Goal: Information Seeking & Learning: Learn about a topic

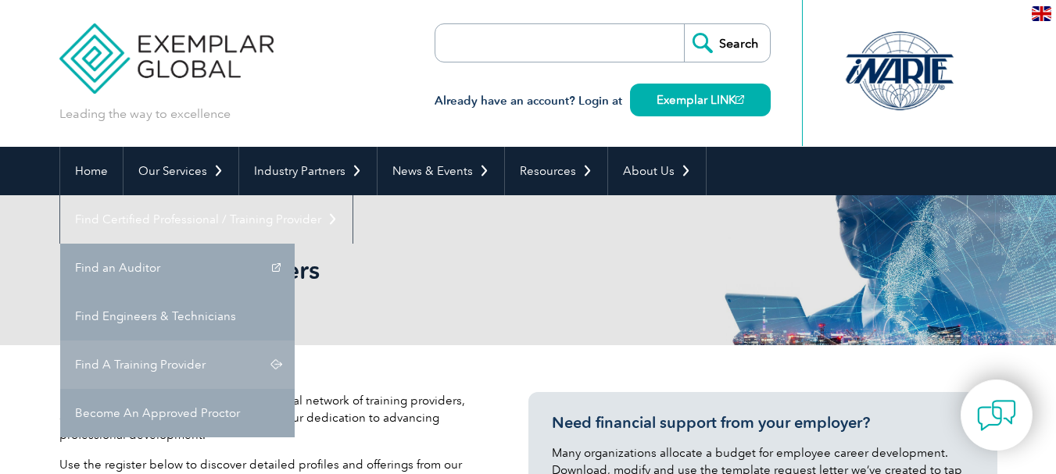
click at [295, 341] on link "Find A Training Provider" at bounding box center [177, 365] width 234 height 48
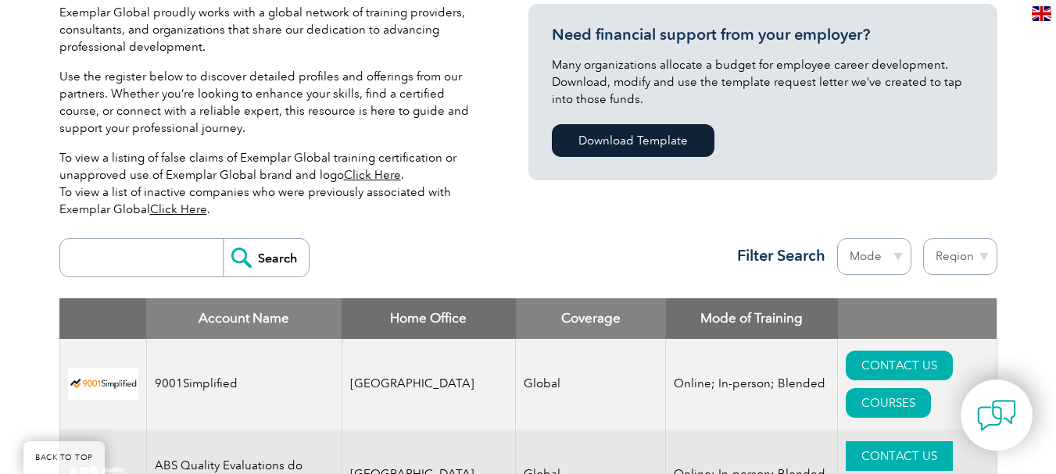
scroll to position [547, 0]
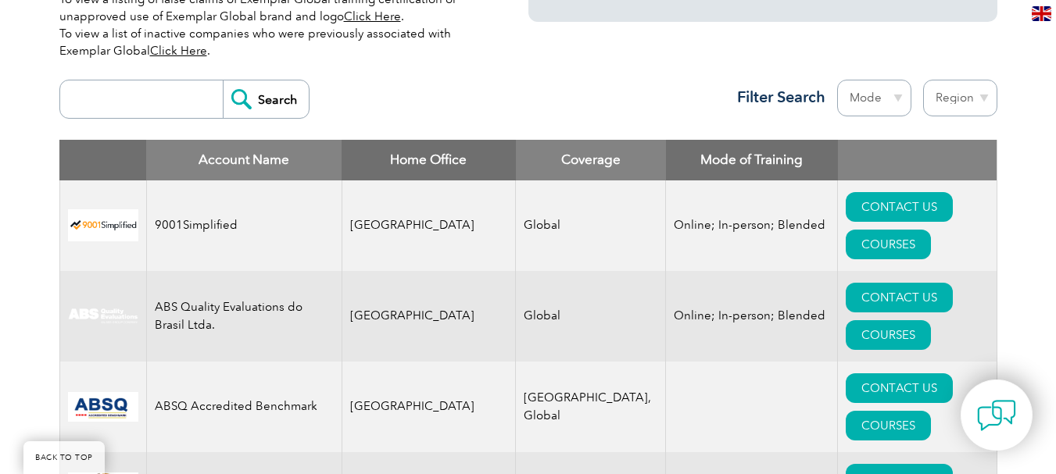
click at [978, 101] on select "Region Australia Bahrain Bangladesh Brazil Canada Colombia Dominican Republic E…" at bounding box center [960, 98] width 74 height 37
select select "[GEOGRAPHIC_DATA]"
click at [923, 80] on select "Region Australia Bahrain Bangladesh Brazil Canada Colombia Dominican Republic E…" at bounding box center [960, 98] width 74 height 37
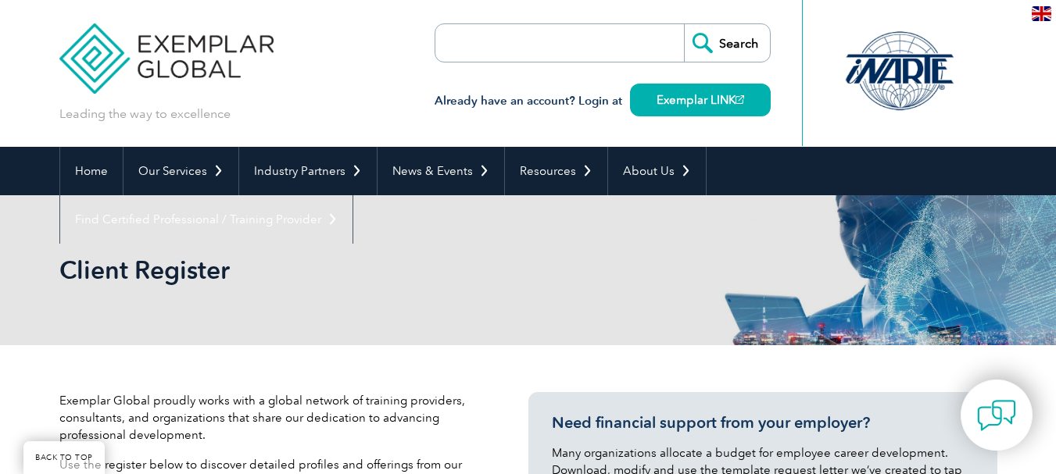
select select "[GEOGRAPHIC_DATA]"
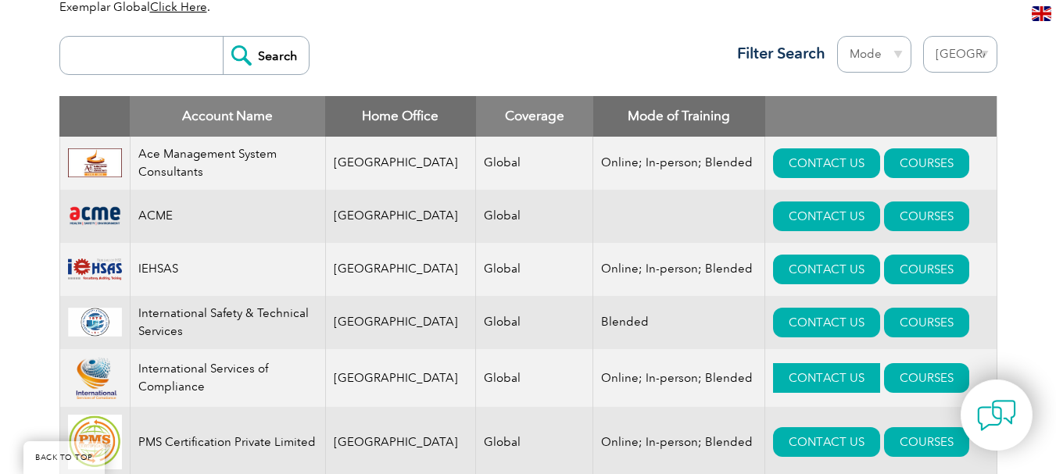
scroll to position [590, 0]
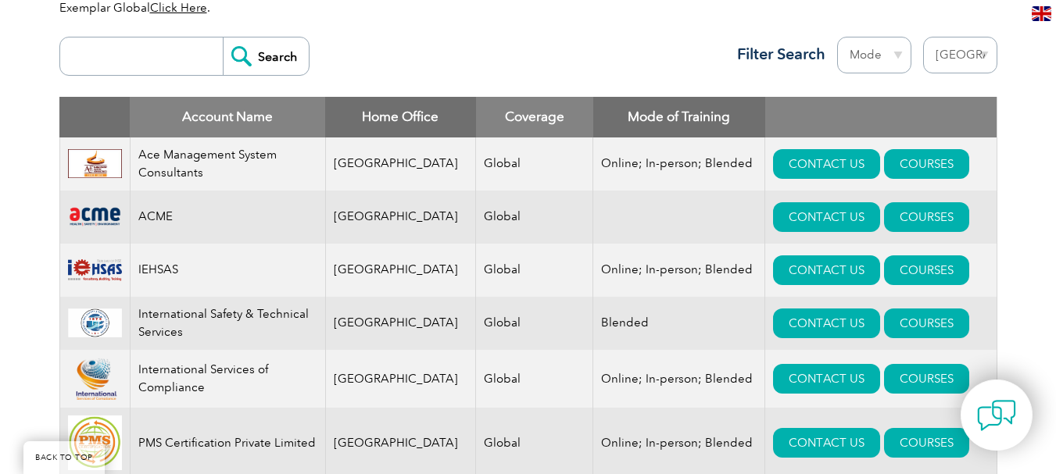
click at [124, 59] on input "search" at bounding box center [145, 57] width 155 height 38
type input "gitchia"
click at [246, 54] on input "Search" at bounding box center [266, 57] width 86 height 38
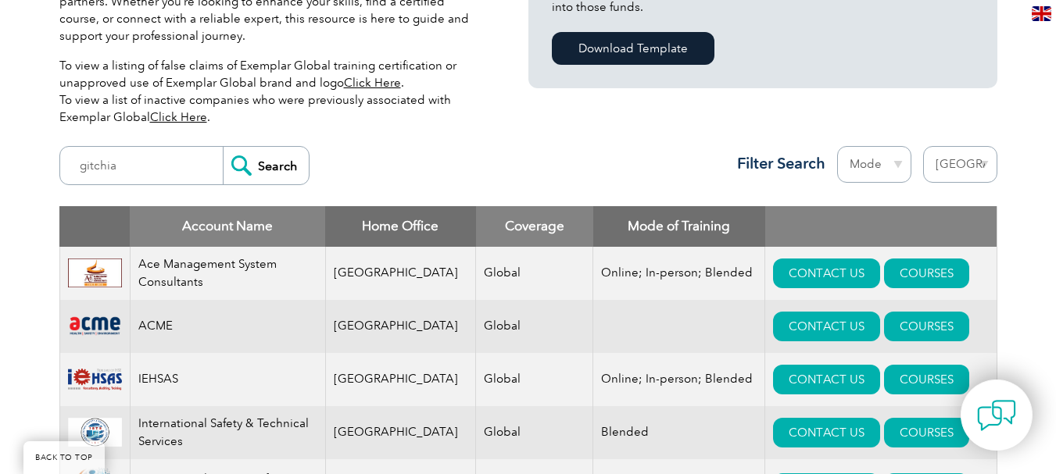
scroll to position [277, 0]
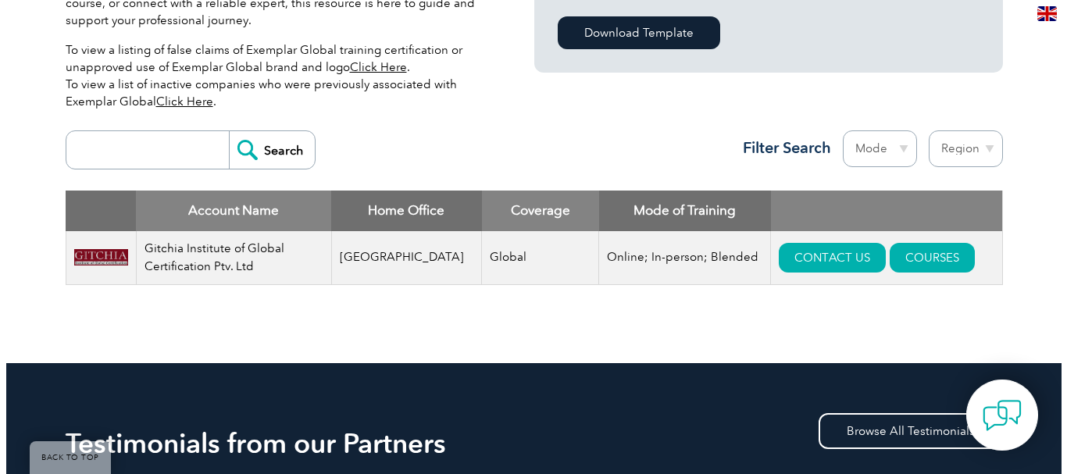
scroll to position [469, 0]
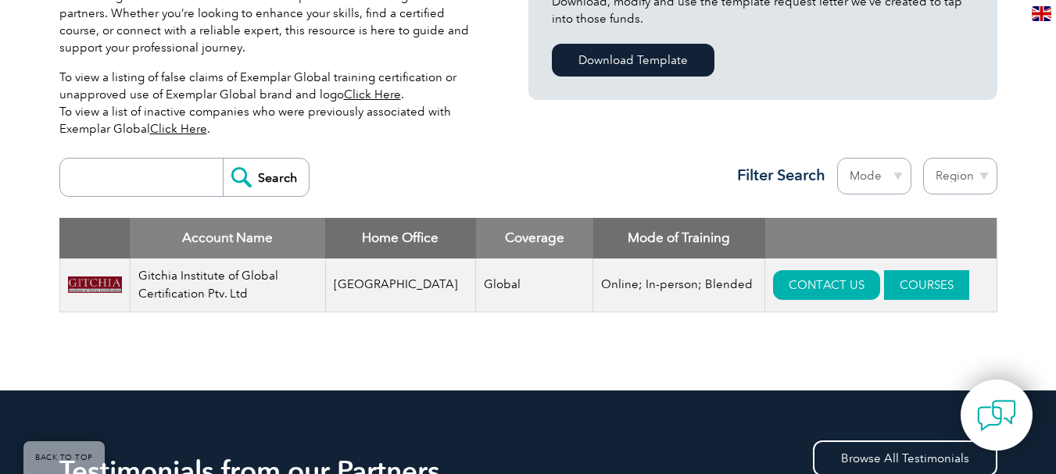
click at [895, 289] on link "COURSES" at bounding box center [926, 285] width 85 height 30
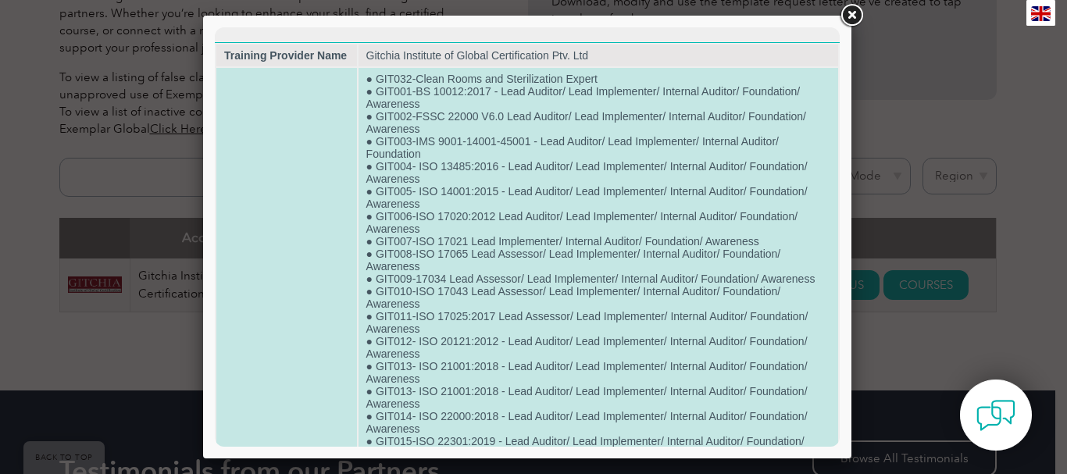
scroll to position [0, 0]
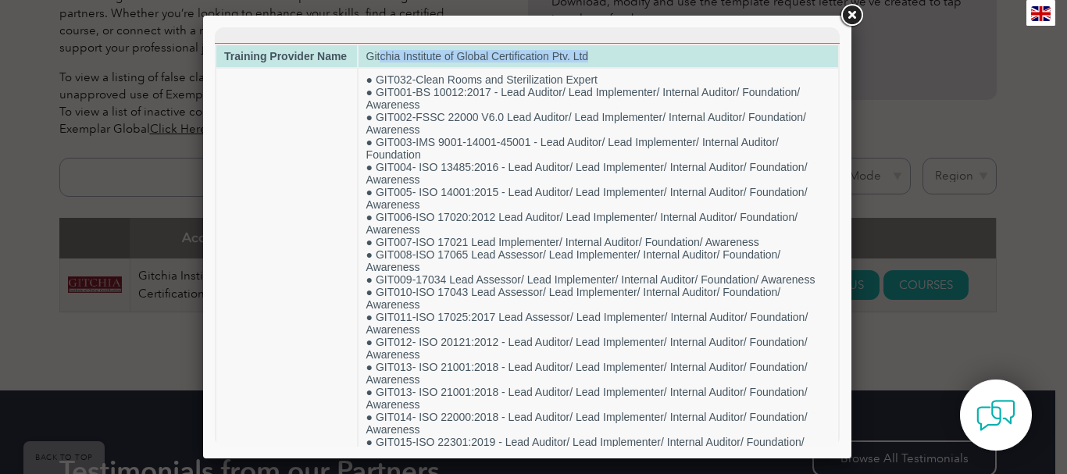
drag, startPoint x: 379, startPoint y: 53, endPoint x: 585, endPoint y: 61, distance: 206.4
click at [585, 61] on td "Gitchia Institute of Global Certification Ptv. Ltd" at bounding box center [599, 56] width 480 height 22
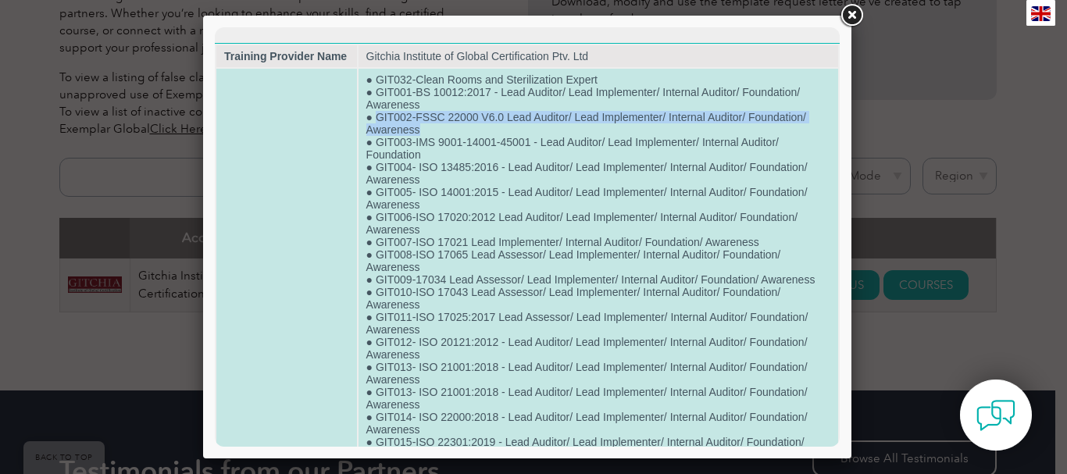
drag, startPoint x: 375, startPoint y: 114, endPoint x: 466, endPoint y: 125, distance: 91.3
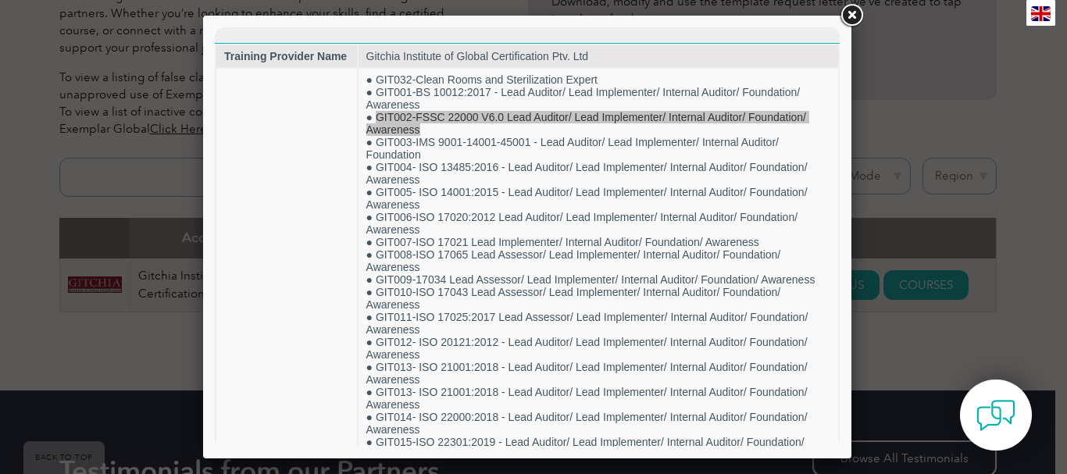
click at [849, 14] on link at bounding box center [852, 16] width 28 height 28
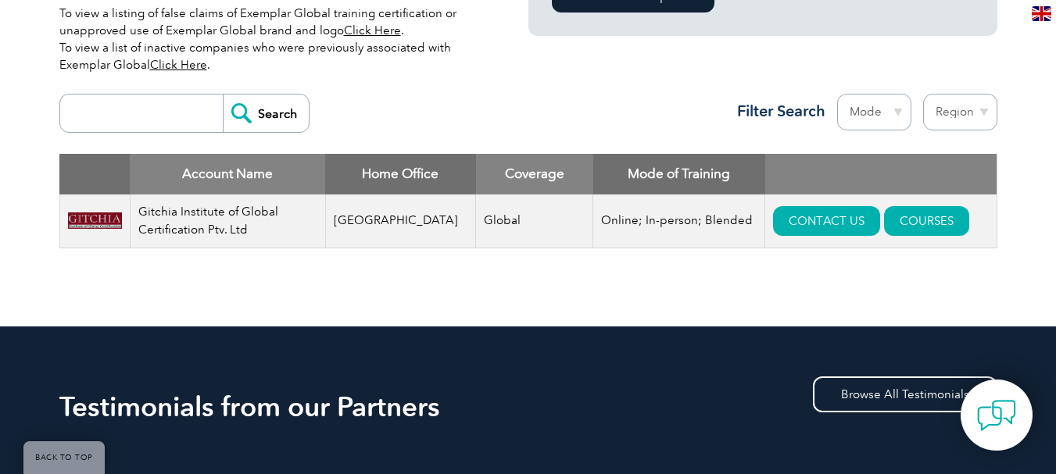
scroll to position [547, 0]
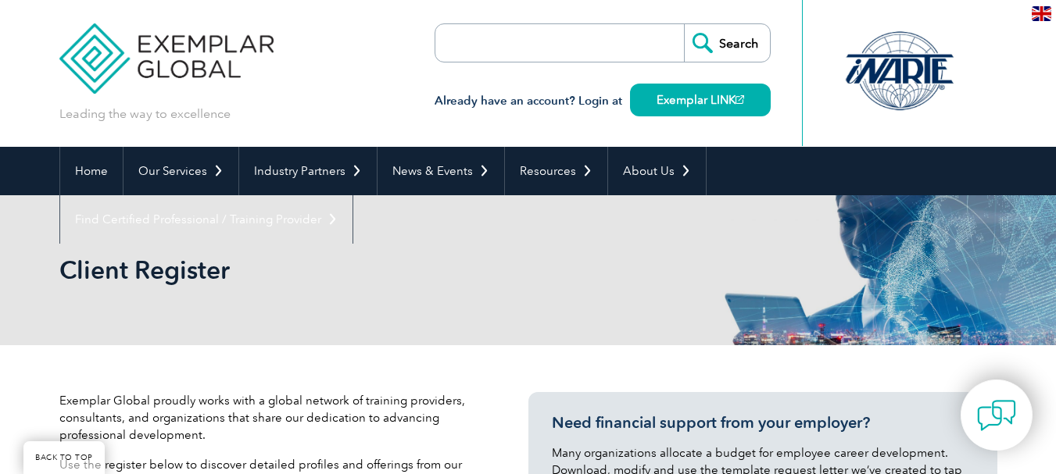
select select "[GEOGRAPHIC_DATA]"
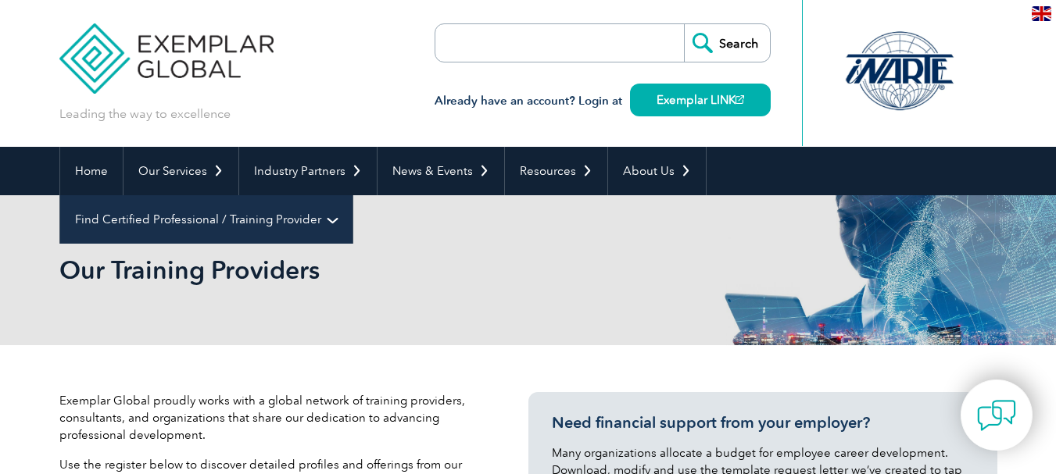
click at [352, 195] on link "Find Certified Professional / Training Provider" at bounding box center [206, 219] width 292 height 48
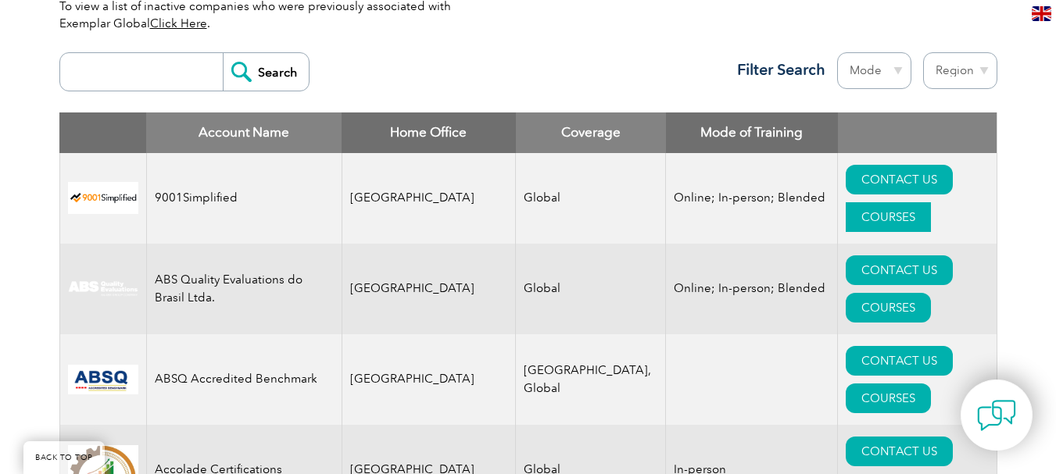
scroll to position [547, 0]
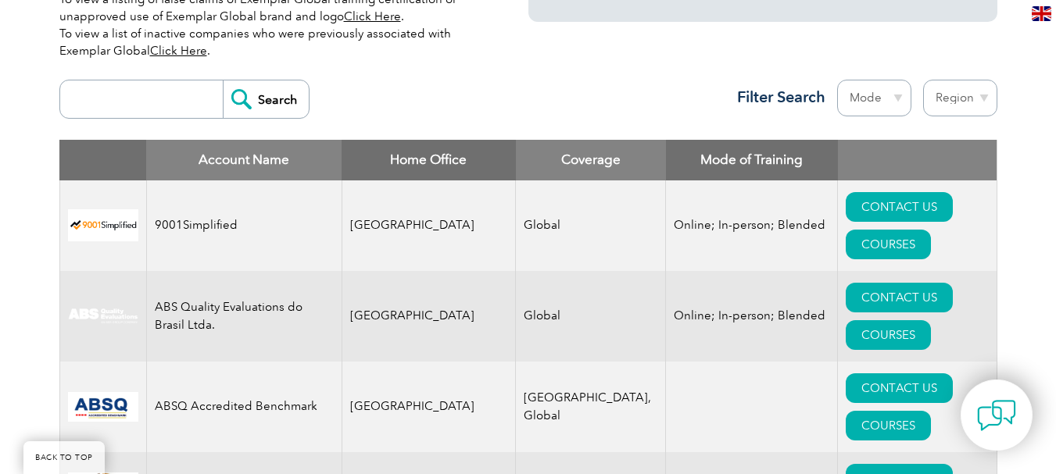
click at [972, 99] on select "Region Australia Bahrain Bangladesh Brazil Canada Colombia Dominican Republic E…" at bounding box center [960, 98] width 74 height 37
click at [142, 102] on input "search" at bounding box center [145, 99] width 155 height 38
click at [142, 100] on input "search" at bounding box center [145, 99] width 155 height 38
type input "gitchia"
click at [243, 94] on input "Search" at bounding box center [266, 99] width 86 height 38
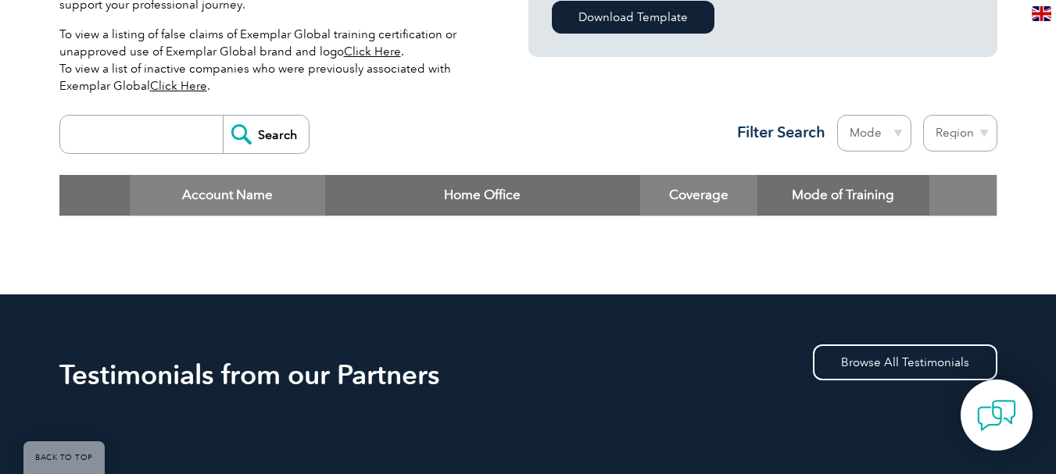
scroll to position [356, 0]
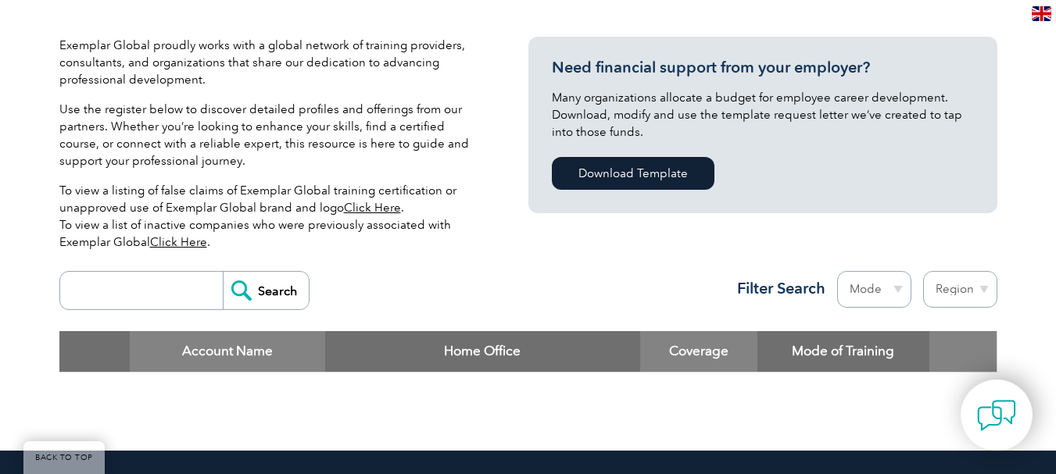
click at [967, 286] on select "Region [GEOGRAPHIC_DATA] [GEOGRAPHIC_DATA] [GEOGRAPHIC_DATA] [GEOGRAPHIC_DATA] …" at bounding box center [960, 289] width 74 height 37
select select "[GEOGRAPHIC_DATA]"
click at [923, 271] on select "Region Australia Bahrain Bangladesh Brazil Canada Colombia Dominican Republic E…" at bounding box center [960, 289] width 74 height 37
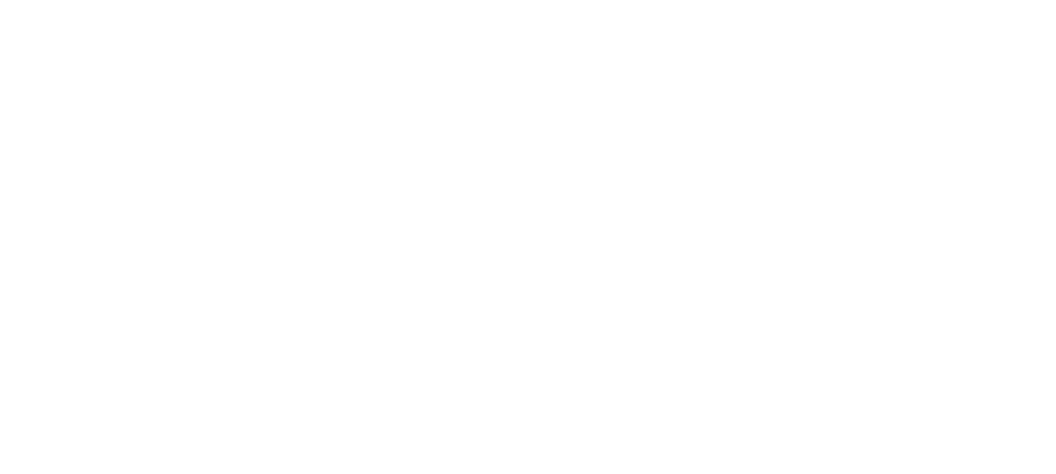
select select "[GEOGRAPHIC_DATA]"
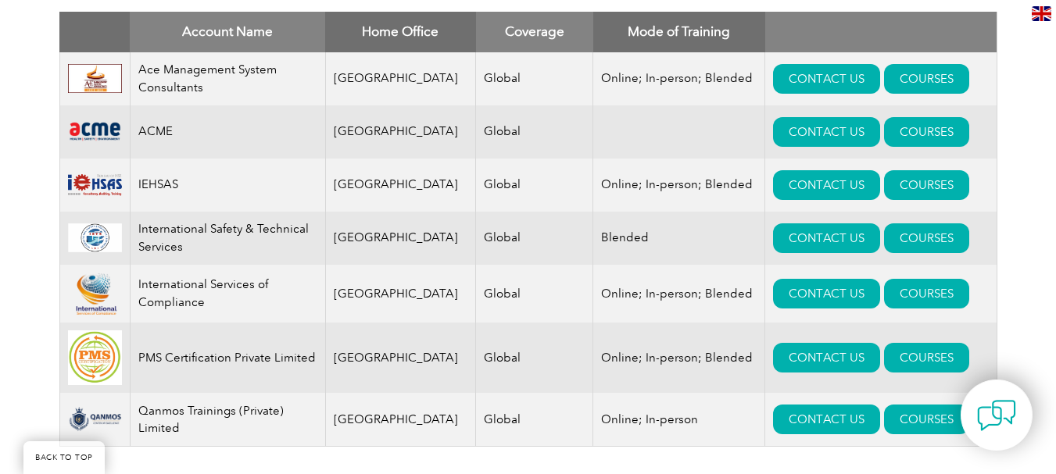
scroll to position [625, 0]
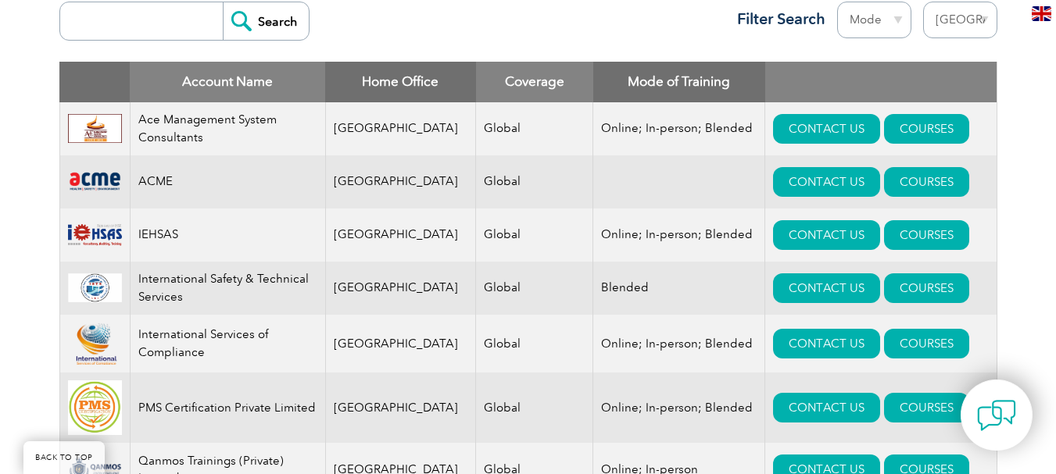
click at [171, 30] on input "search" at bounding box center [145, 21] width 155 height 38
type input "gitchia"
click at [259, 20] on input "Search" at bounding box center [266, 21] width 86 height 38
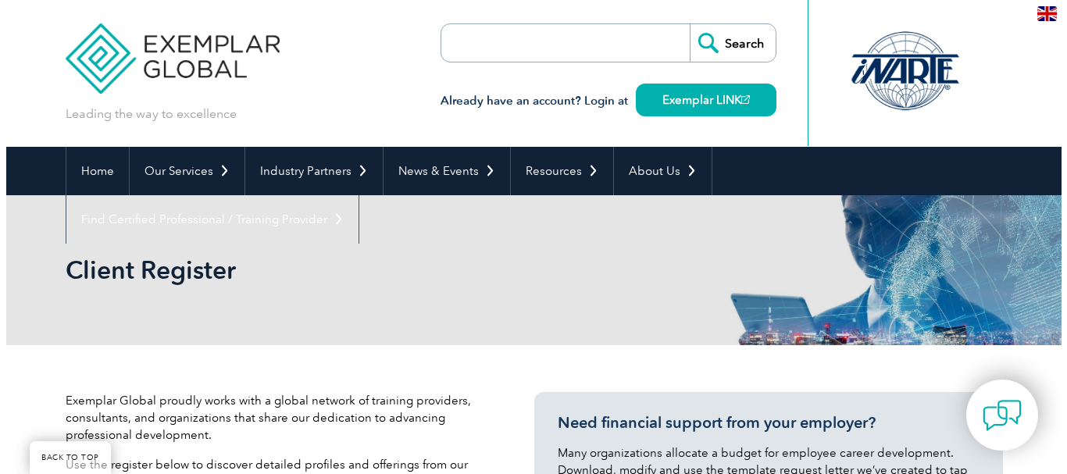
scroll to position [590, 0]
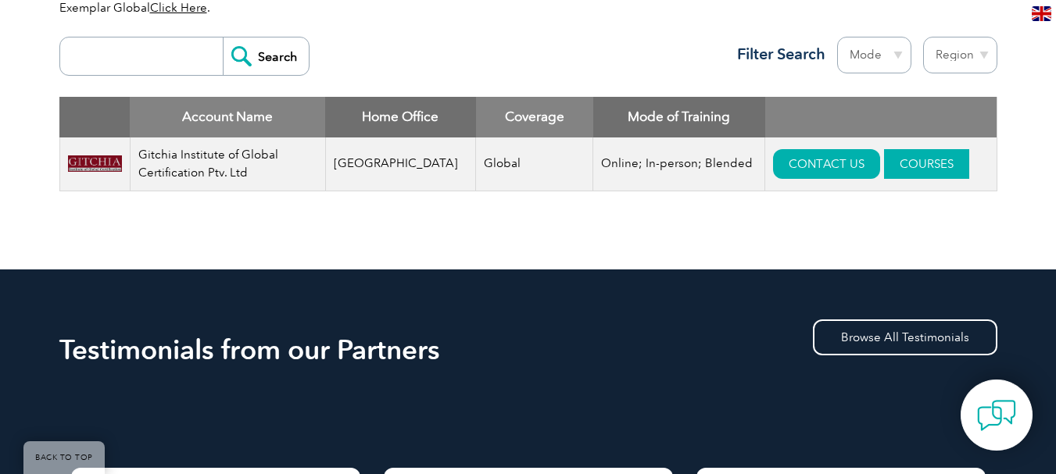
click at [906, 166] on link "COURSES" at bounding box center [926, 164] width 85 height 30
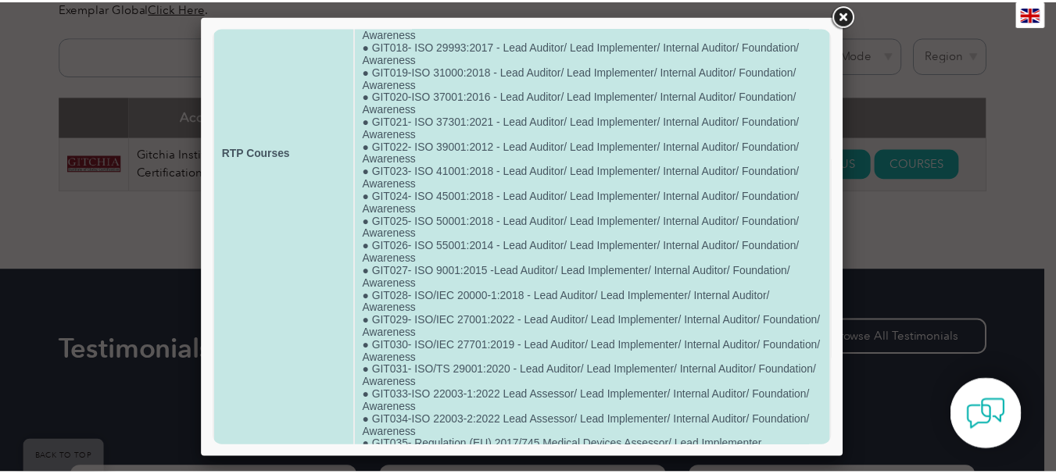
scroll to position [313, 0]
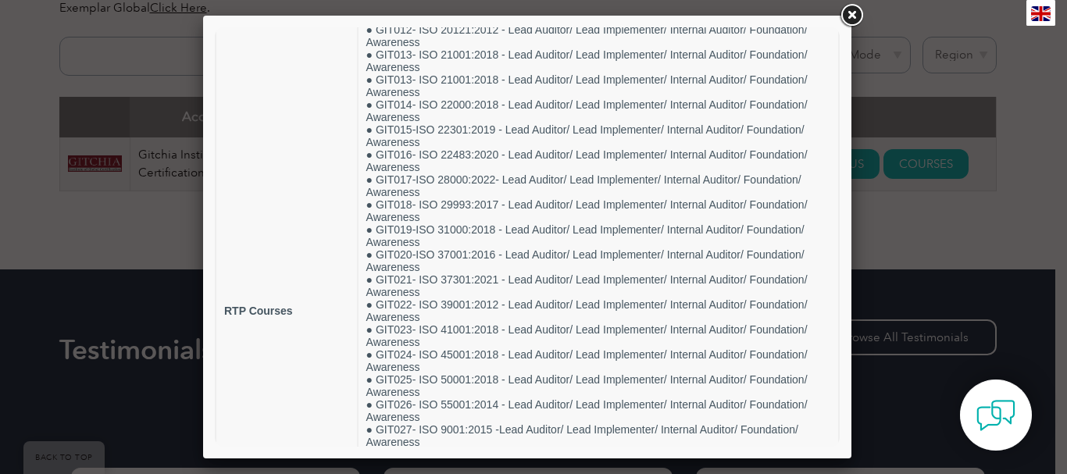
click at [855, 14] on link at bounding box center [852, 16] width 28 height 28
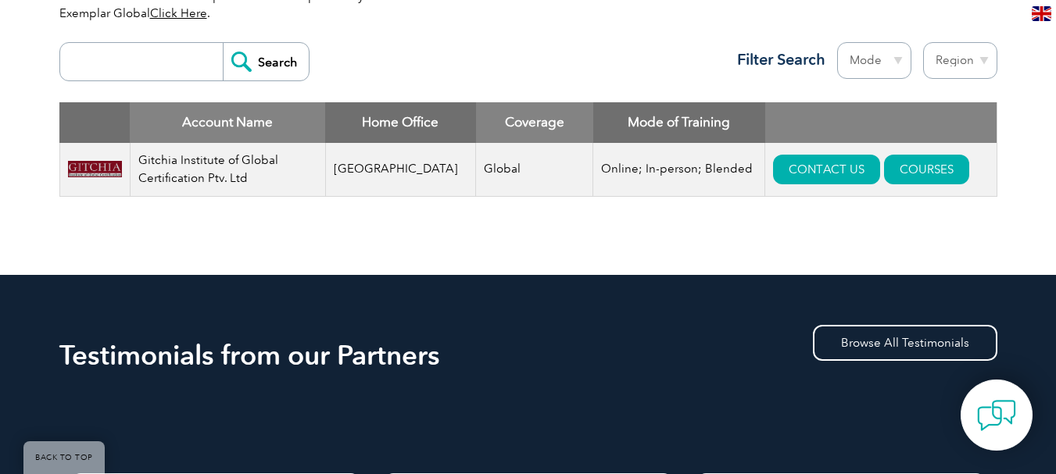
scroll to position [590, 0]
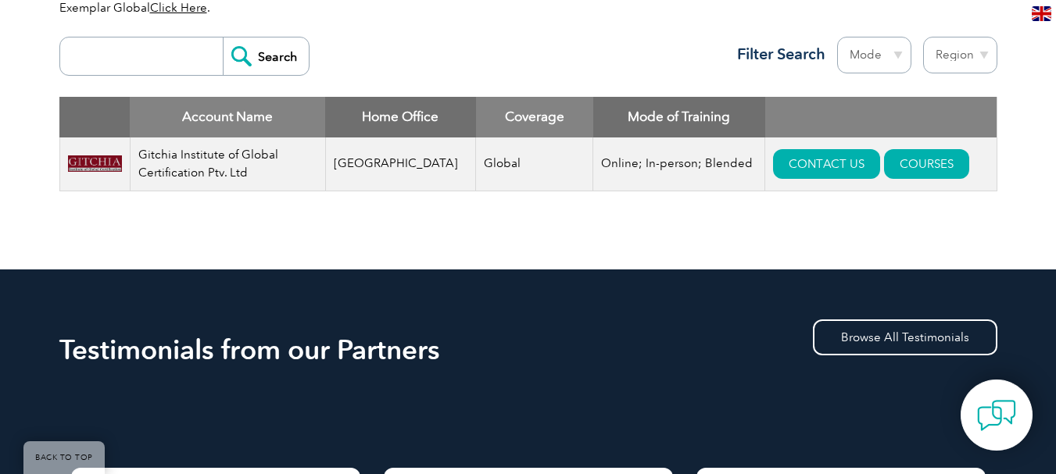
click at [1014, 198] on div "Exemplar Global proudly works with a global network of training providers, cons…" at bounding box center [528, 12] width 1056 height 514
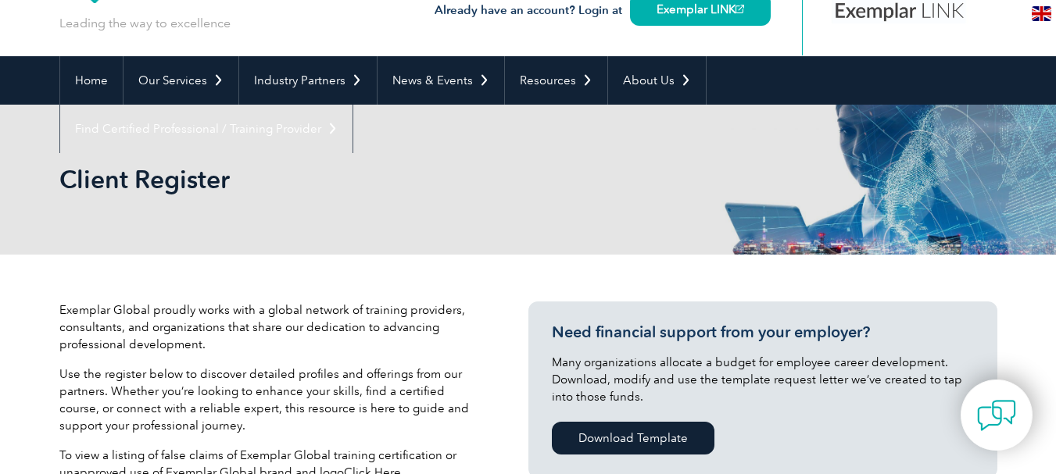
scroll to position [0, 0]
